Goal: Use online tool/utility: Utilize a website feature to perform a specific function

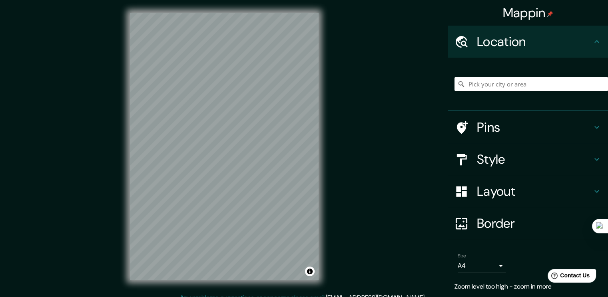
click at [306, 107] on div "© Mapbox © OpenStreetMap Improve this map" at bounding box center [224, 146] width 548 height 267
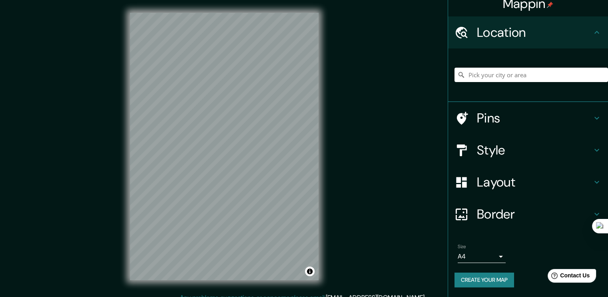
scroll to position [11, 0]
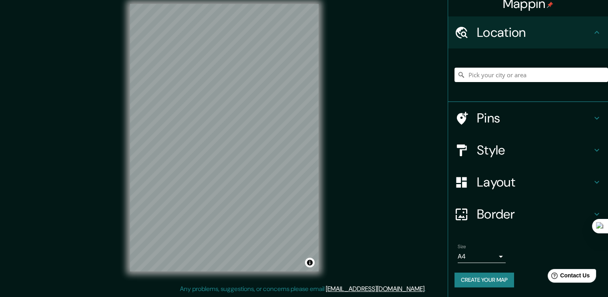
click at [306, 183] on h4 "Layout" at bounding box center [534, 182] width 115 height 16
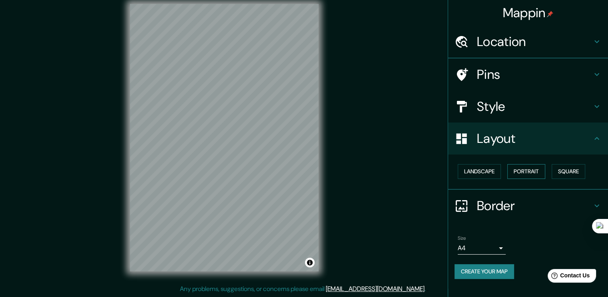
scroll to position [0, 0]
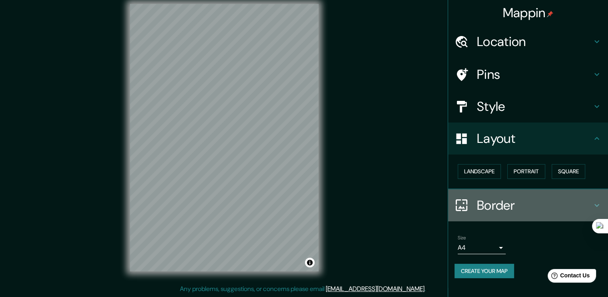
click at [306, 206] on h4 "Border" at bounding box center [534, 205] width 115 height 16
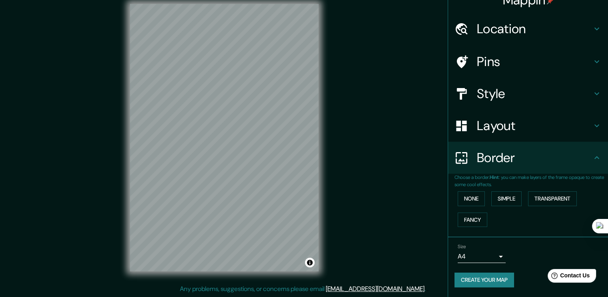
scroll to position [0, 0]
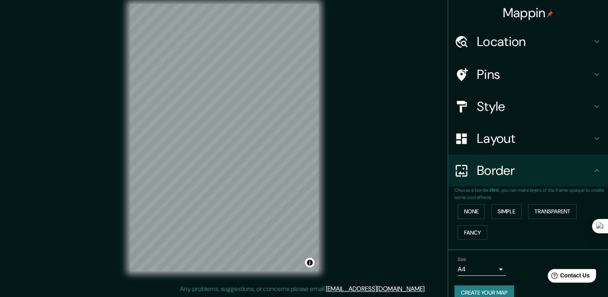
click at [306, 114] on h4 "Style" at bounding box center [534, 106] width 115 height 16
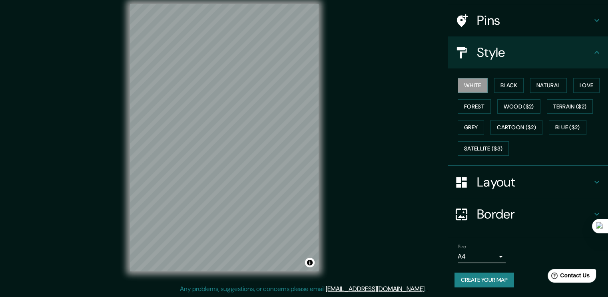
click at [306, 182] on h4 "Layout" at bounding box center [534, 182] width 115 height 16
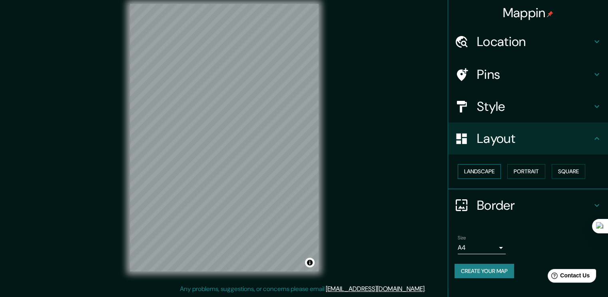
scroll to position [0, 0]
drag, startPoint x: 488, startPoint y: 176, endPoint x: 499, endPoint y: 177, distance: 10.8
click at [306, 176] on button "Landscape" at bounding box center [479, 171] width 43 height 15
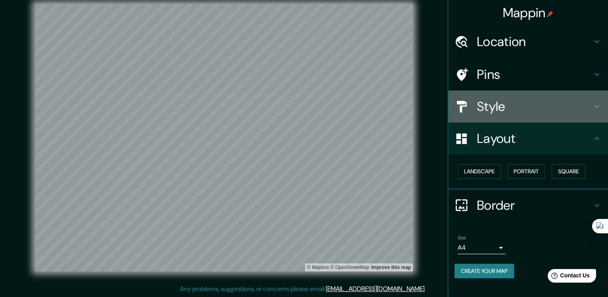
click at [306, 122] on div "Style" at bounding box center [528, 106] width 160 height 32
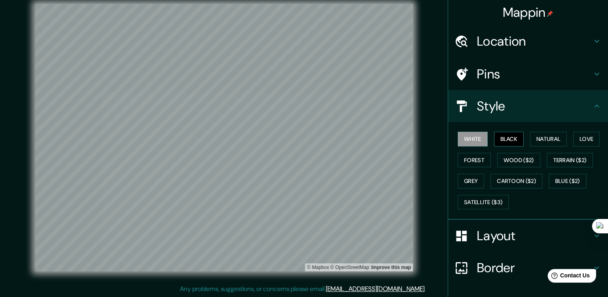
click at [306, 143] on button "Black" at bounding box center [509, 139] width 30 height 15
click at [306, 144] on button "Natural" at bounding box center [548, 139] width 37 height 15
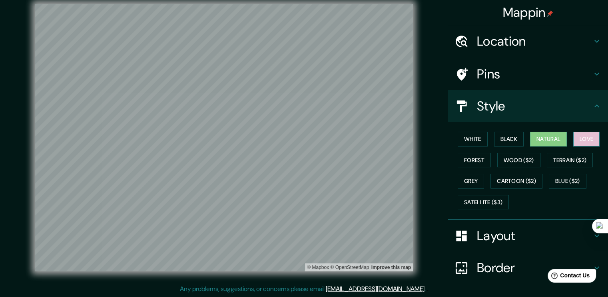
click at [306, 146] on button "Love" at bounding box center [587, 139] width 26 height 15
click at [306, 166] on button "Forest" at bounding box center [474, 160] width 33 height 15
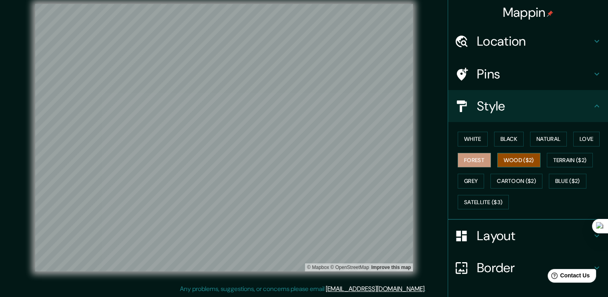
click at [306, 163] on button "Wood ($2)" at bounding box center [519, 160] width 43 height 15
click at [306, 168] on button "Terrain ($2)" at bounding box center [570, 160] width 46 height 15
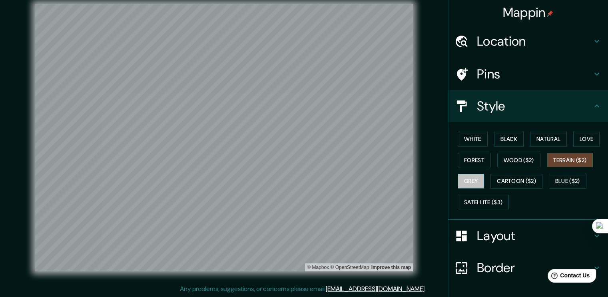
click at [306, 185] on button "Grey" at bounding box center [471, 181] width 26 height 15
click at [306, 188] on button "Cartoon ($2)" at bounding box center [517, 181] width 52 height 15
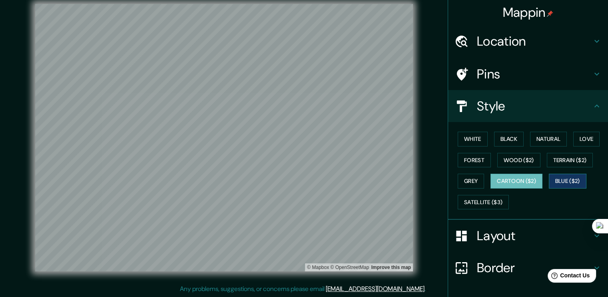
click at [306, 188] on button "Blue ($2)" at bounding box center [568, 181] width 38 height 15
click at [306, 210] on button "Satellite ($3)" at bounding box center [483, 202] width 51 height 15
